Goal: Task Accomplishment & Management: Use online tool/utility

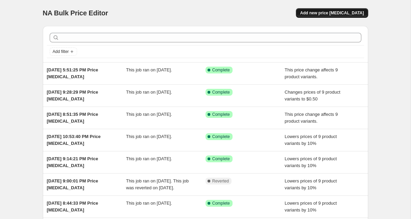
click at [319, 14] on span "Add new price [MEDICAL_DATA]" at bounding box center [332, 12] width 64 height 5
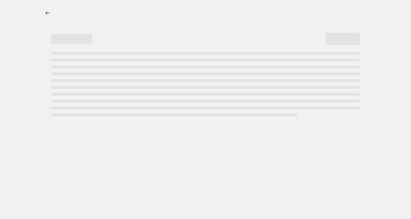
select select "percentage"
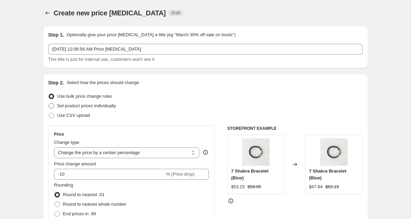
click at [84, 104] on span "Set product prices individually" at bounding box center [86, 105] width 59 height 5
click at [49, 104] on input "Set product prices individually" at bounding box center [49, 103] width 0 height 0
radio input "true"
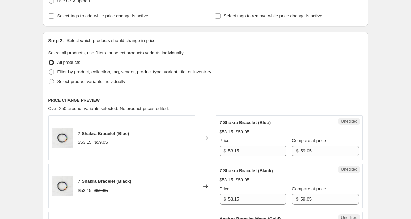
scroll to position [114, 0]
click at [101, 68] on label "Filter by product, collection, tag, vendor, product type, variant title, or inv…" at bounding box center [129, 73] width 163 height 10
click at [49, 70] on input "Filter by product, collection, tag, vendor, product type, variant title, or inv…" at bounding box center [49, 70] width 0 height 0
radio input "true"
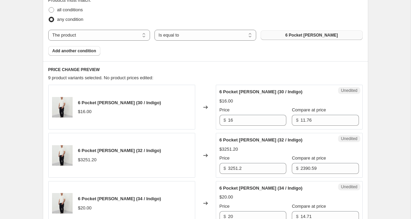
scroll to position [234, 0]
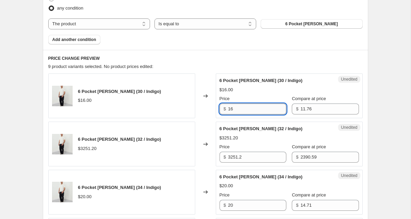
click at [246, 111] on input "16" at bounding box center [257, 109] width 58 height 11
type input "17"
click at [379, 104] on div "Create new price [MEDICAL_DATA]. This page is ready Create new price [MEDICAL_D…" at bounding box center [205, 217] width 410 height 902
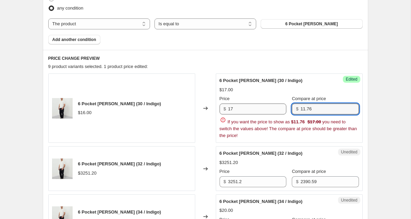
drag, startPoint x: 317, startPoint y: 108, endPoint x: 271, endPoint y: 108, distance: 45.2
click at [271, 108] on div "Price $ 17 Compare at price $ 11.76" at bounding box center [288, 104] width 139 height 19
type input "20"
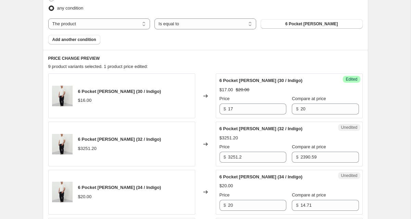
click at [387, 123] on div "Create new price [MEDICAL_DATA]. This page is ready Create new price [MEDICAL_D…" at bounding box center [205, 217] width 410 height 902
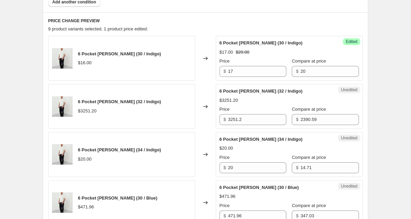
scroll to position [274, 0]
